Goal: Task Accomplishment & Management: Manage account settings

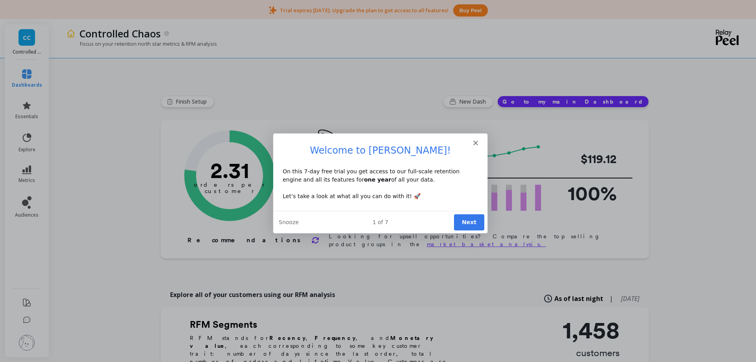
click at [474, 143] on icon "Close" at bounding box center [475, 142] width 5 height 5
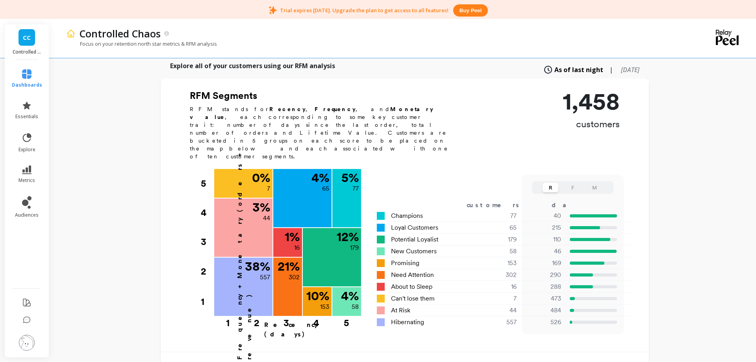
scroll to position [241, 0]
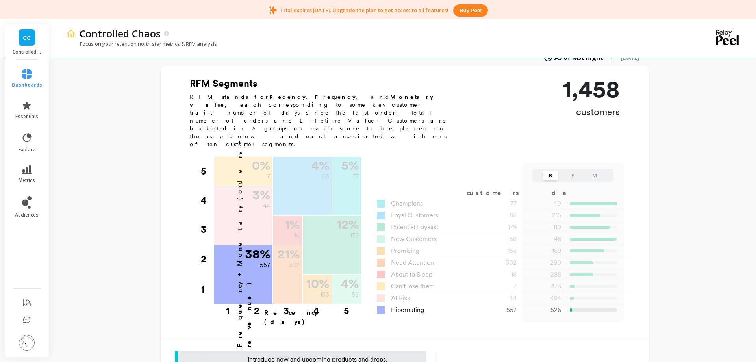
click at [510, 305] on div "557" at bounding box center [498, 309] width 56 height 9
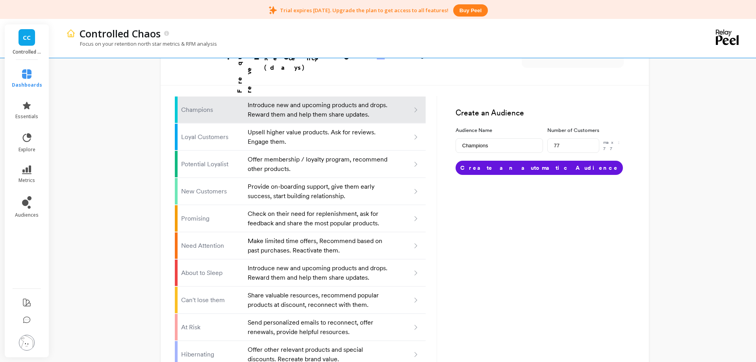
scroll to position [499, 0]
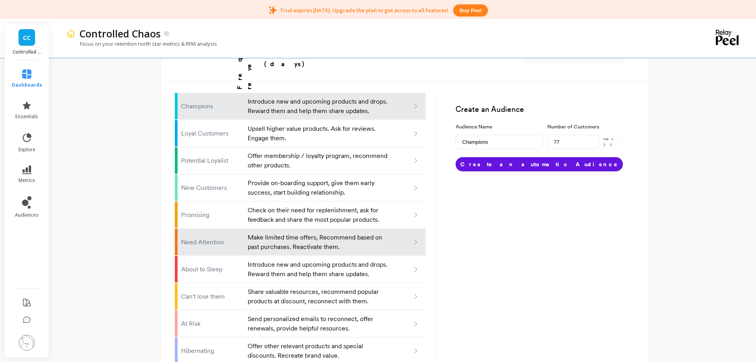
click at [207, 237] on p "Need Attention" at bounding box center [212, 241] width 62 height 9
type input "Need attention"
type input "302"
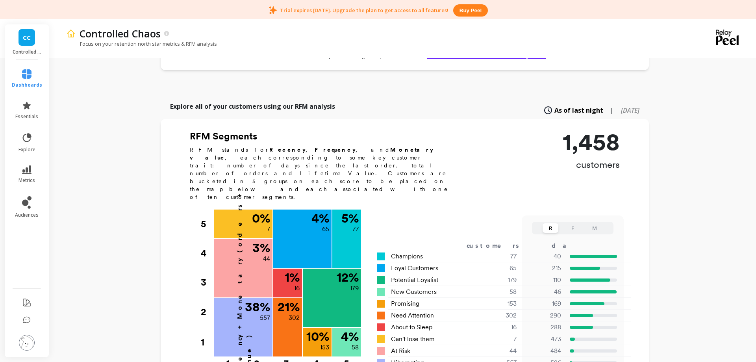
scroll to position [137, 0]
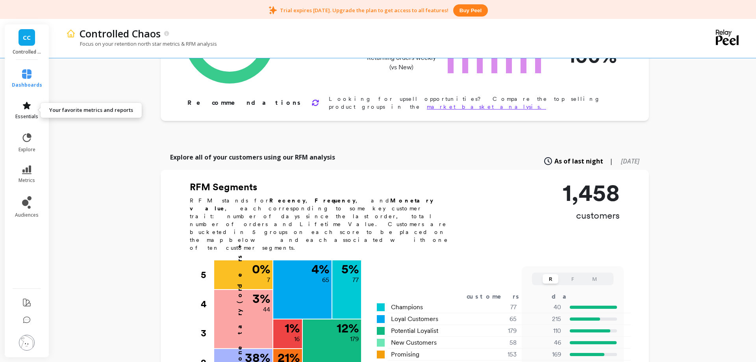
click at [24, 114] on span "essentials" at bounding box center [26, 116] width 23 height 6
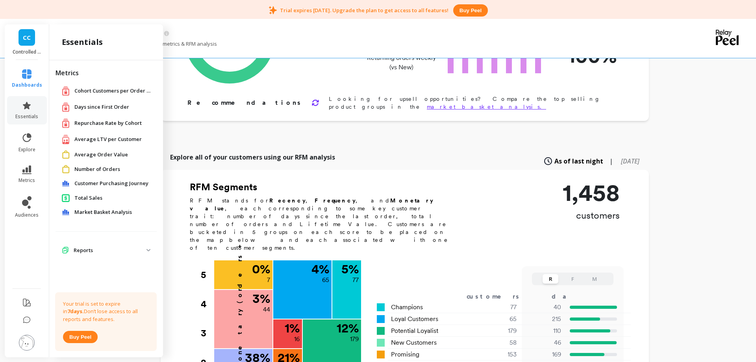
click at [445, 142] on div "Finish Setup New Dash Go to my main Dashboard Orders per Customer is a core gro…" at bounding box center [405, 316] width 488 height 854
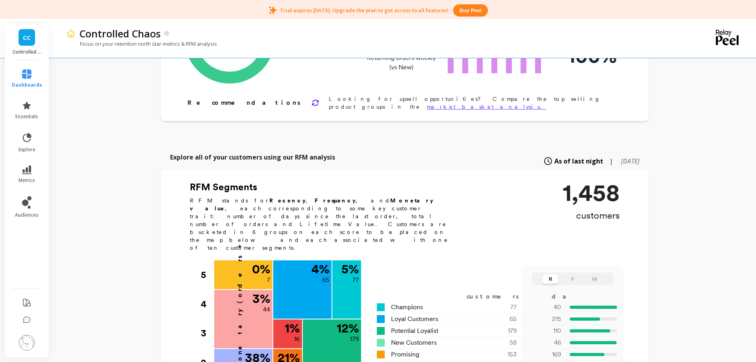
click at [31, 42] on link "CC" at bounding box center [27, 37] width 17 height 17
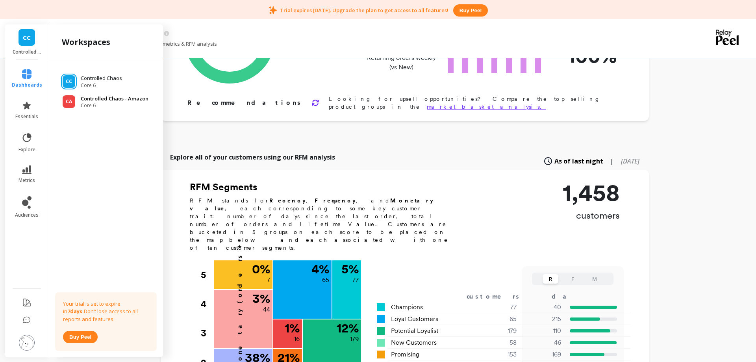
click at [92, 100] on p "Controlled Chaos - Amazon" at bounding box center [115, 99] width 68 height 8
